Goal: Transaction & Acquisition: Book appointment/travel/reservation

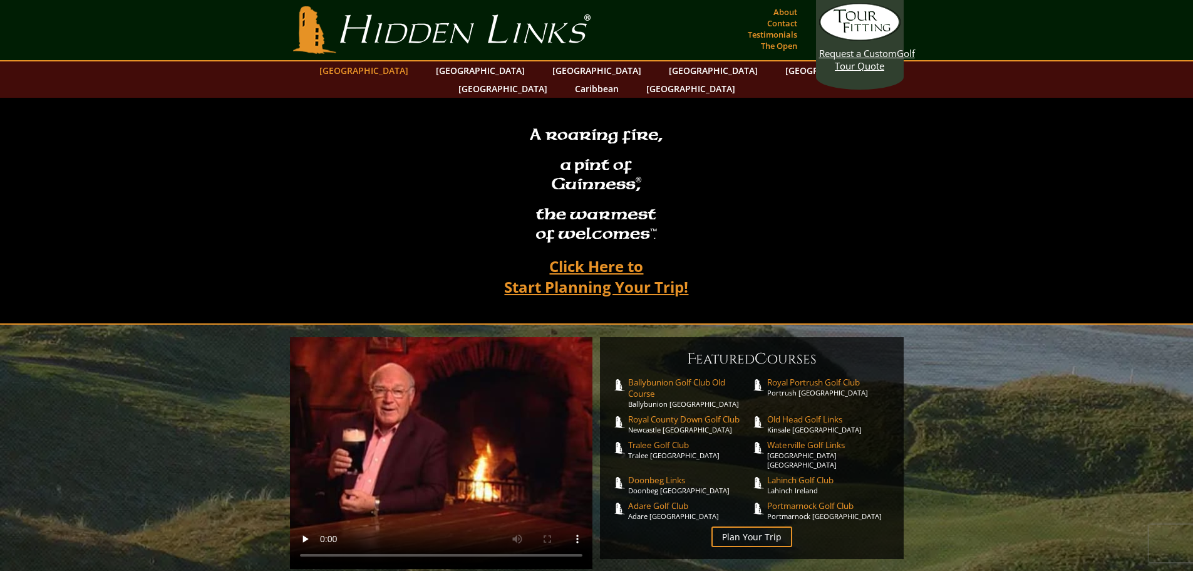
click at [400, 68] on link "[GEOGRAPHIC_DATA]" at bounding box center [363, 70] width 101 height 18
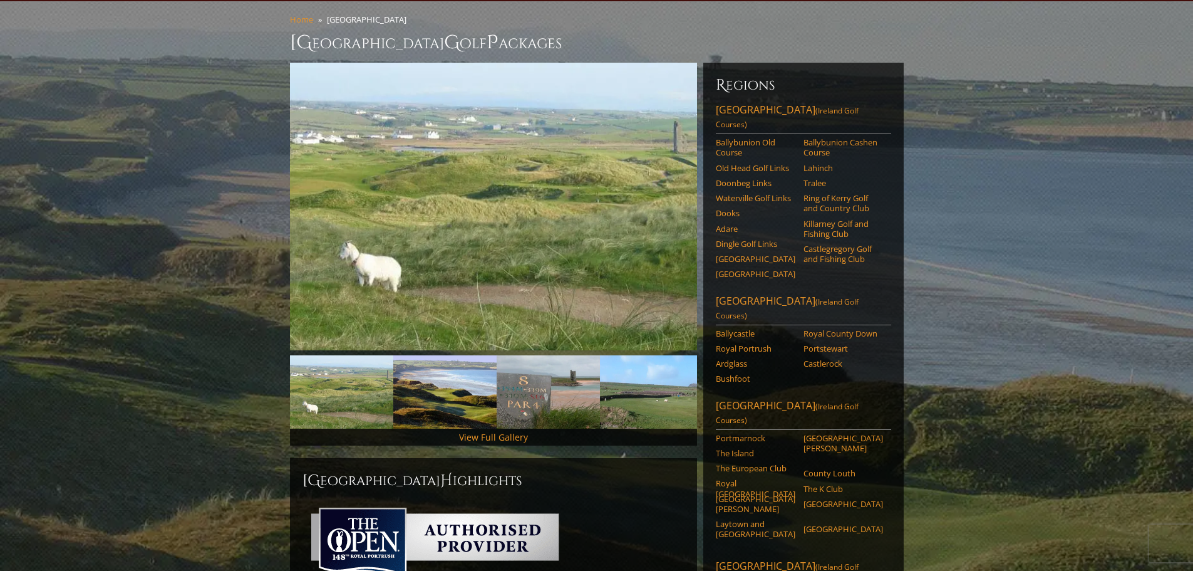
scroll to position [125, 0]
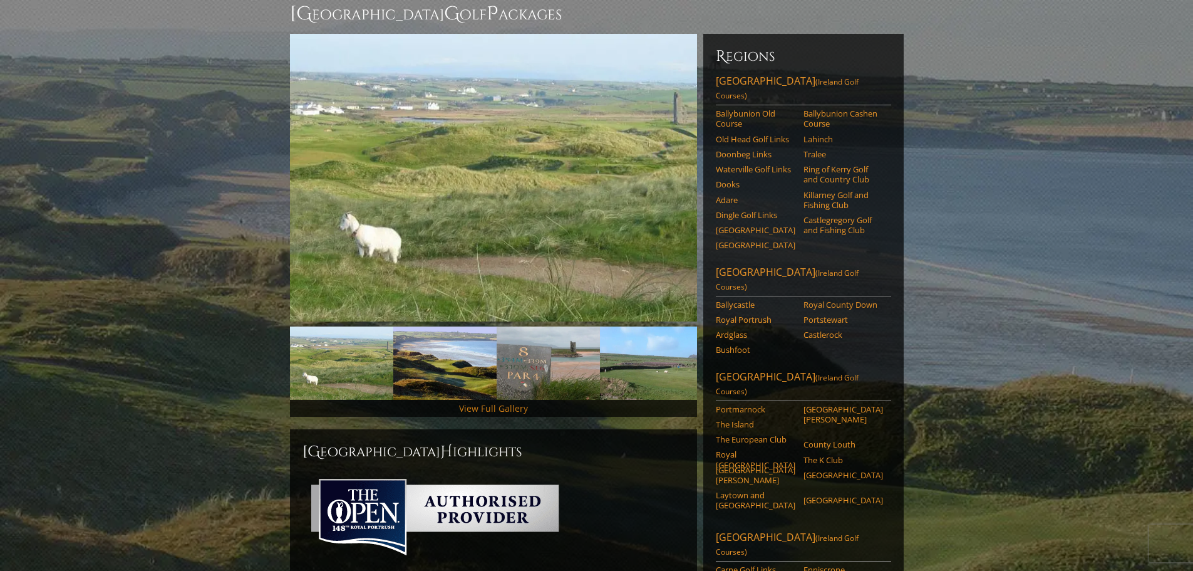
click at [477, 402] on link "View Full Gallery" at bounding box center [493, 408] width 69 height 12
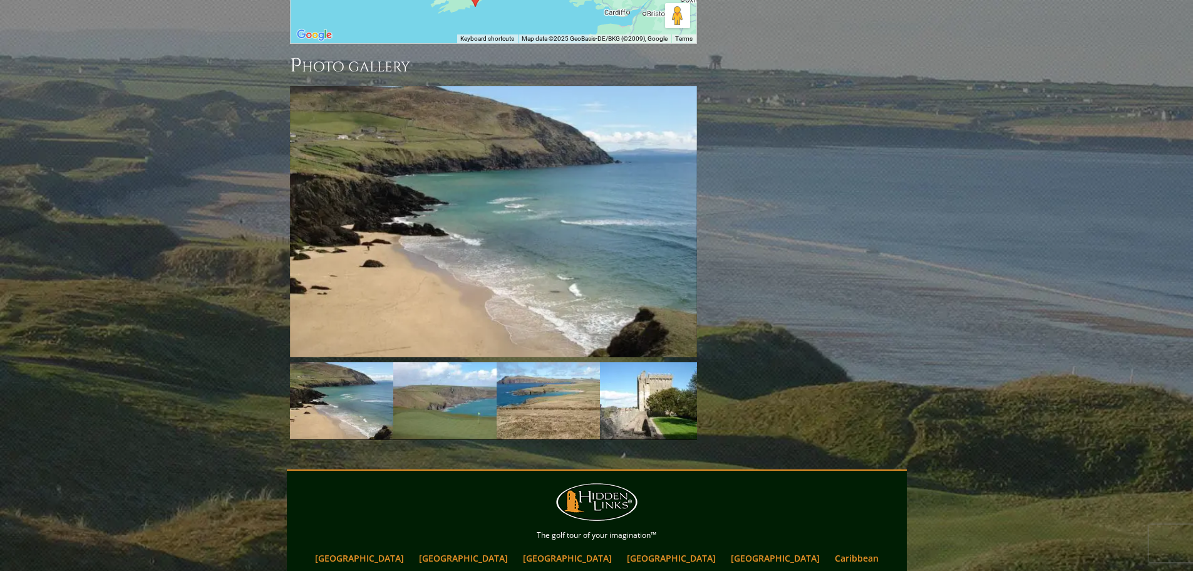
scroll to position [1359, 0]
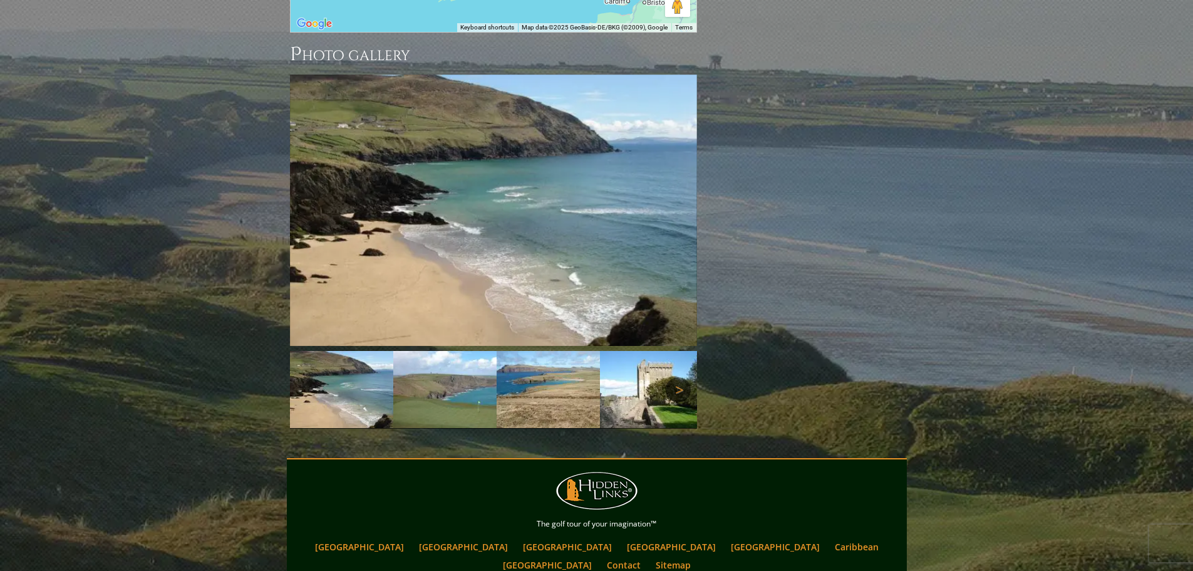
click at [684, 377] on link "Next" at bounding box center [678, 389] width 25 height 25
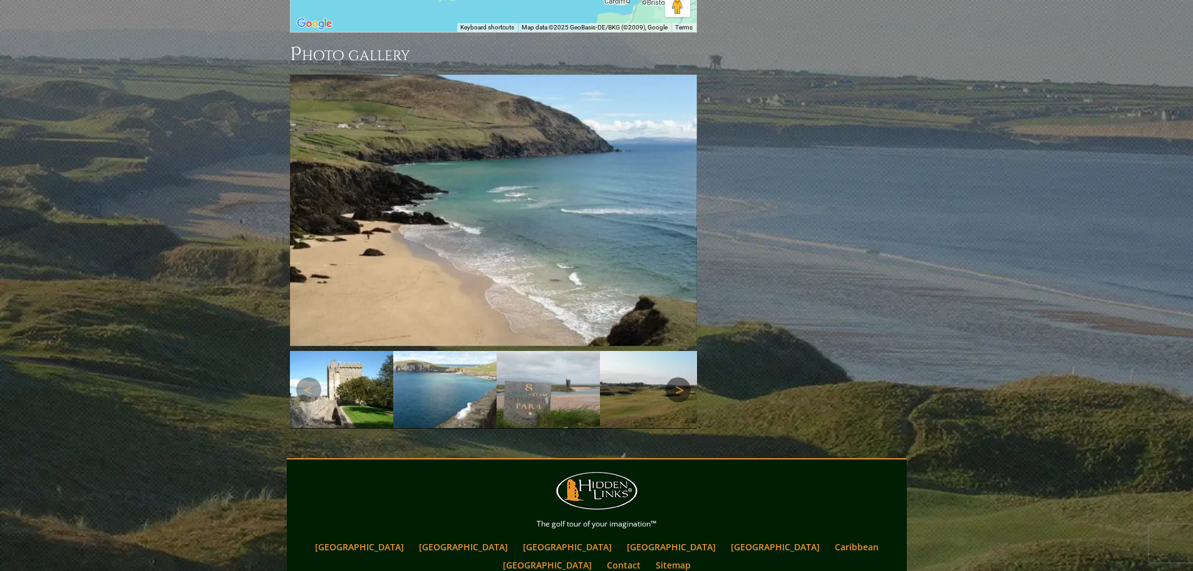
click at [684, 377] on link "Next" at bounding box center [678, 389] width 25 height 25
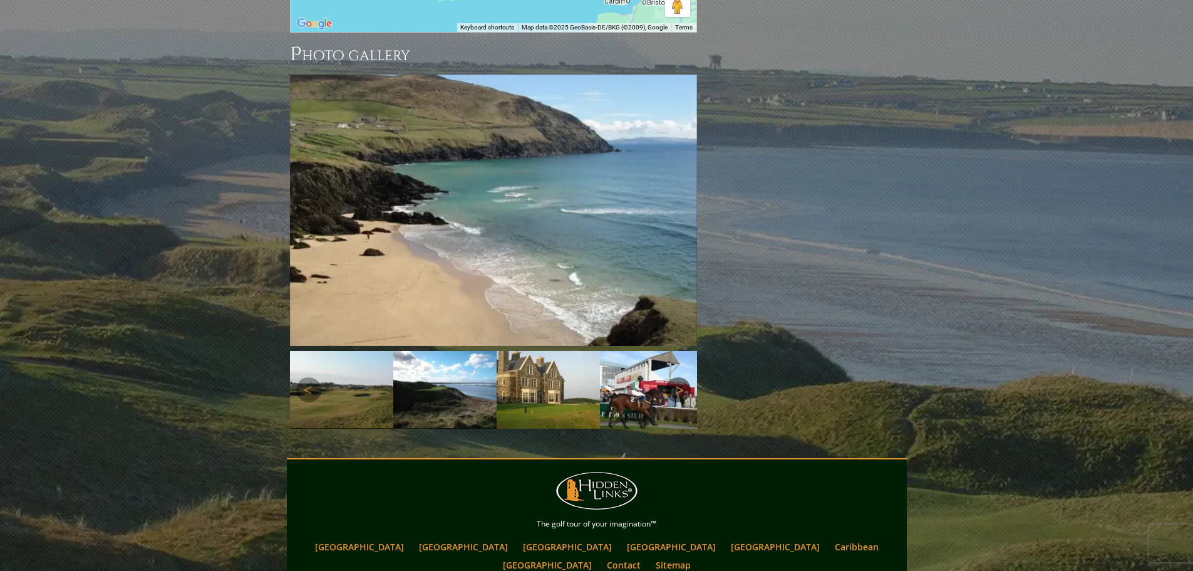
click at [684, 377] on link "Next" at bounding box center [678, 389] width 25 height 25
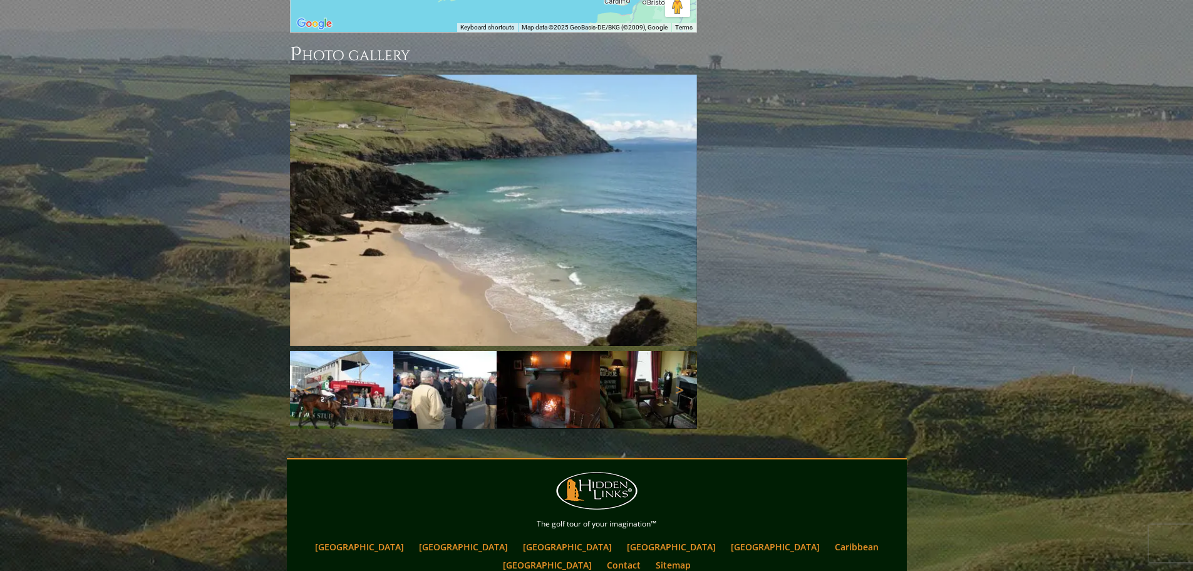
click at [684, 377] on link "Next" at bounding box center [678, 389] width 25 height 25
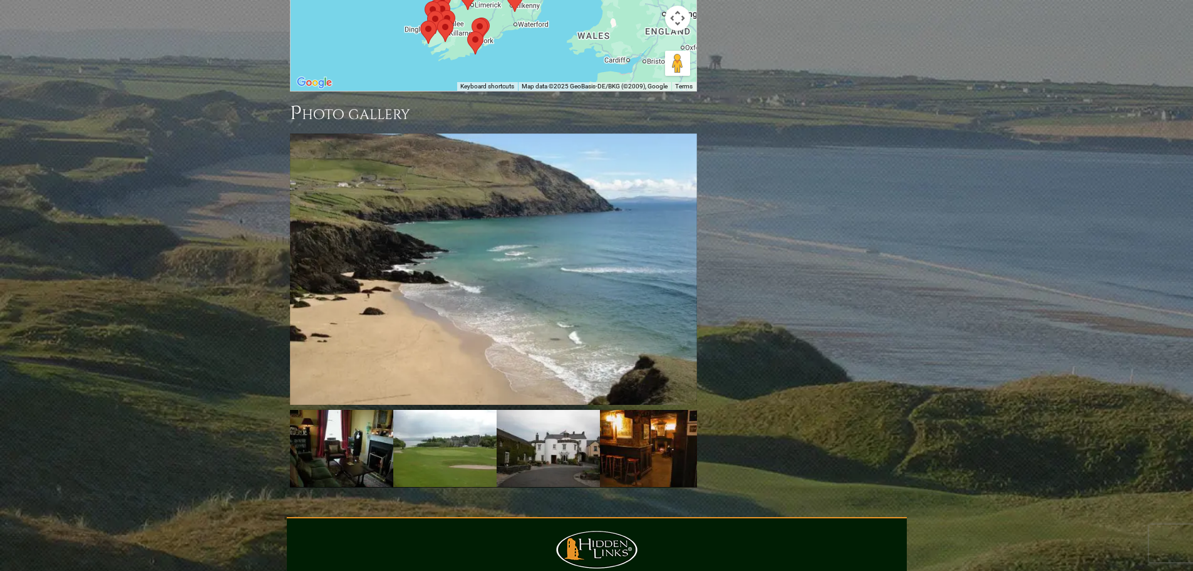
scroll to position [1234, 0]
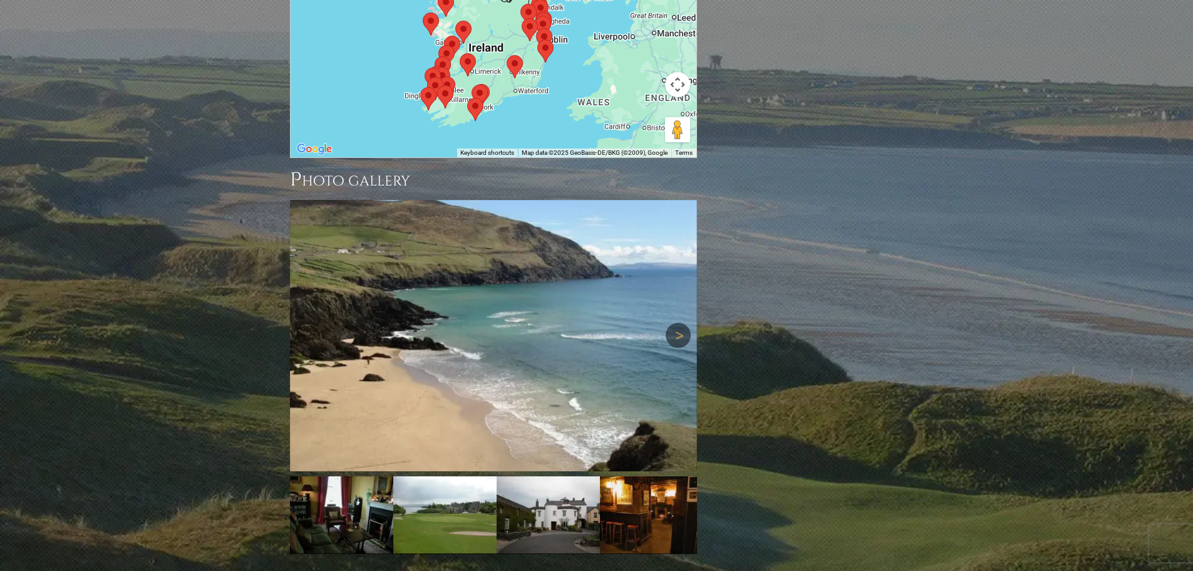
click at [674, 323] on link "Next" at bounding box center [678, 335] width 25 height 25
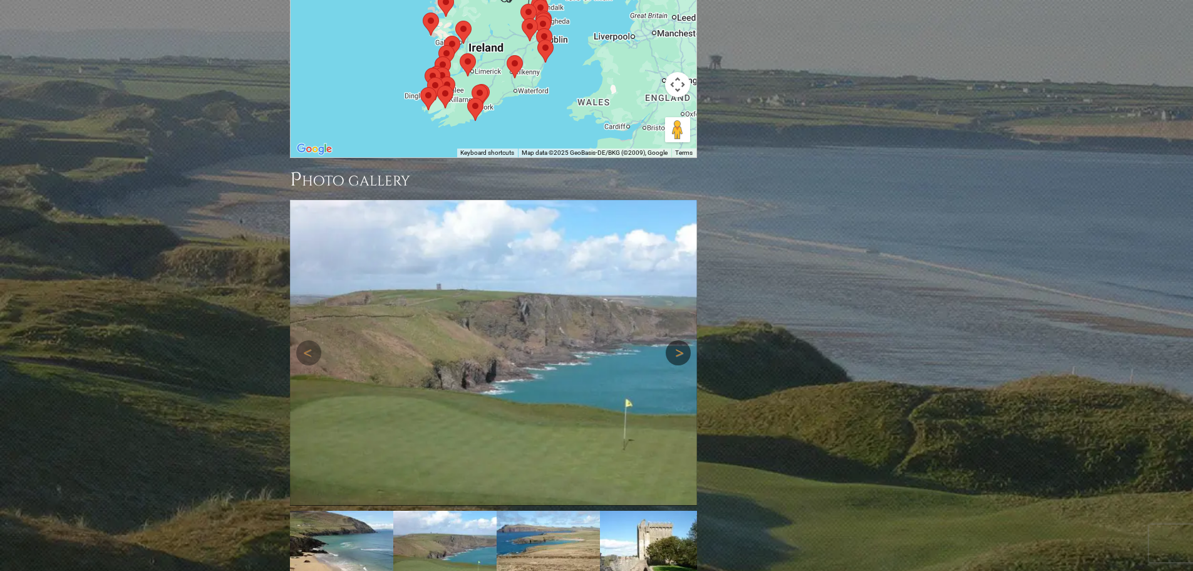
click at [673, 340] on link "Next" at bounding box center [678, 352] width 25 height 25
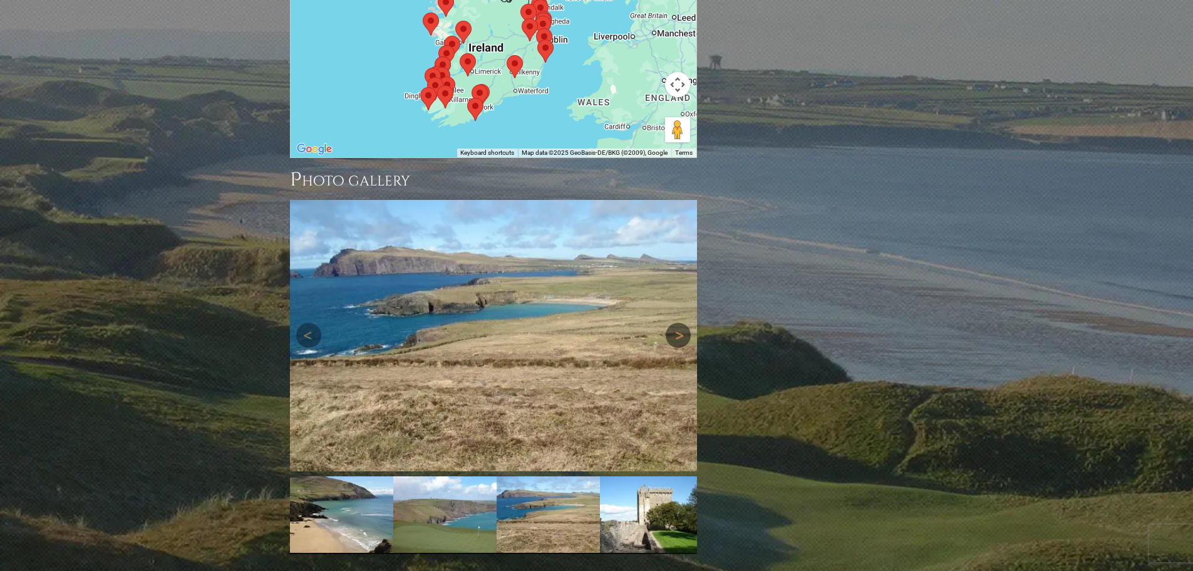
click at [675, 323] on link "Next" at bounding box center [678, 335] width 25 height 25
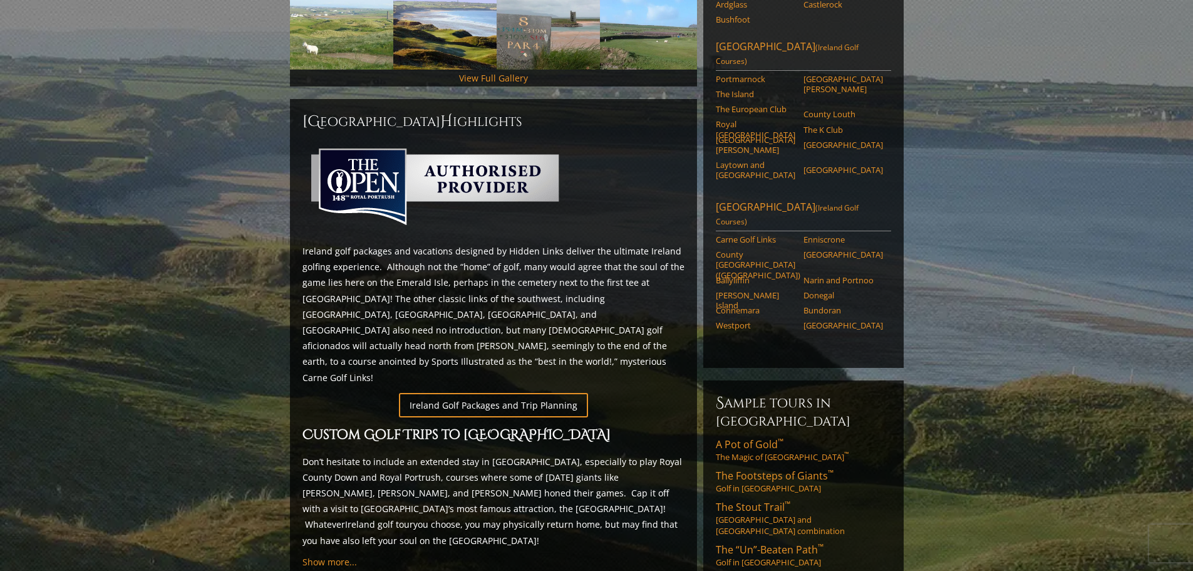
scroll to position [499, 0]
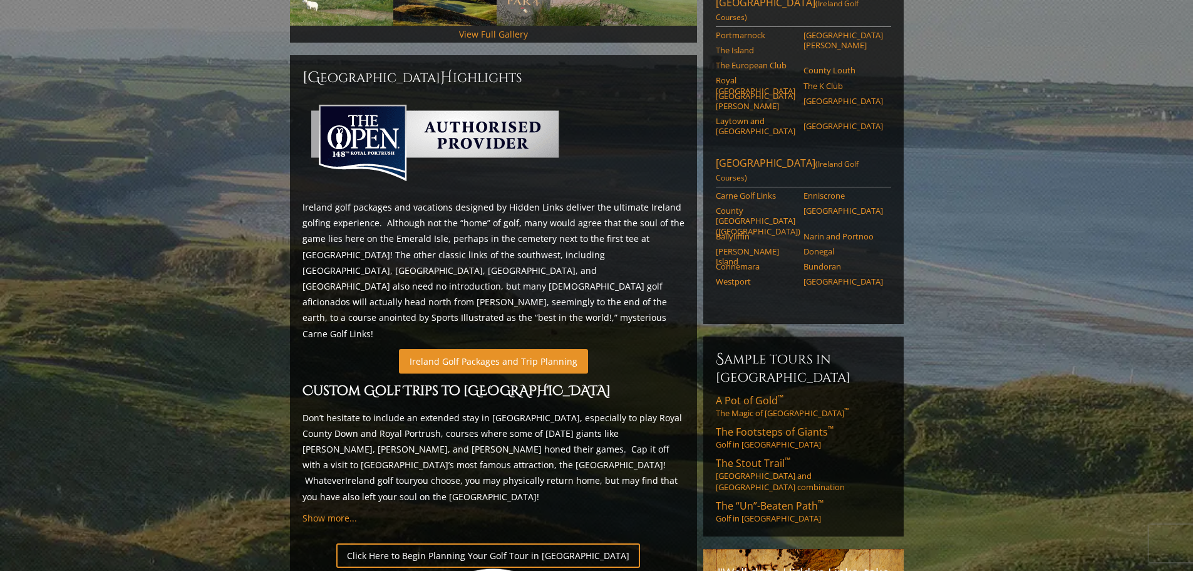
click at [469, 349] on link "Ireland Golf Packages and Trip Planning" at bounding box center [493, 361] width 189 height 24
